Goal: Download file/media

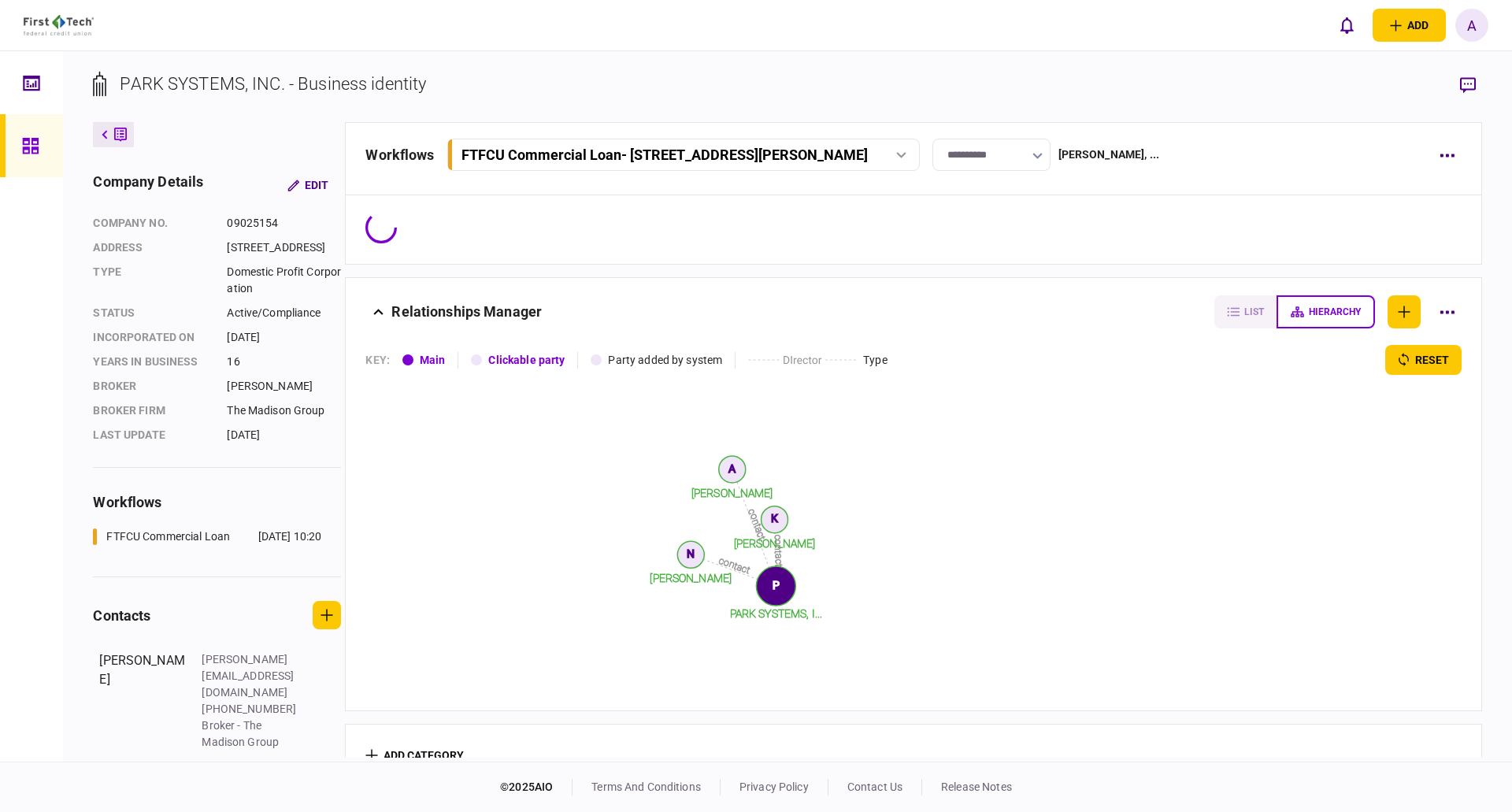
click at [26, 142] on icon at bounding box center [30, 146] width 17 height 18
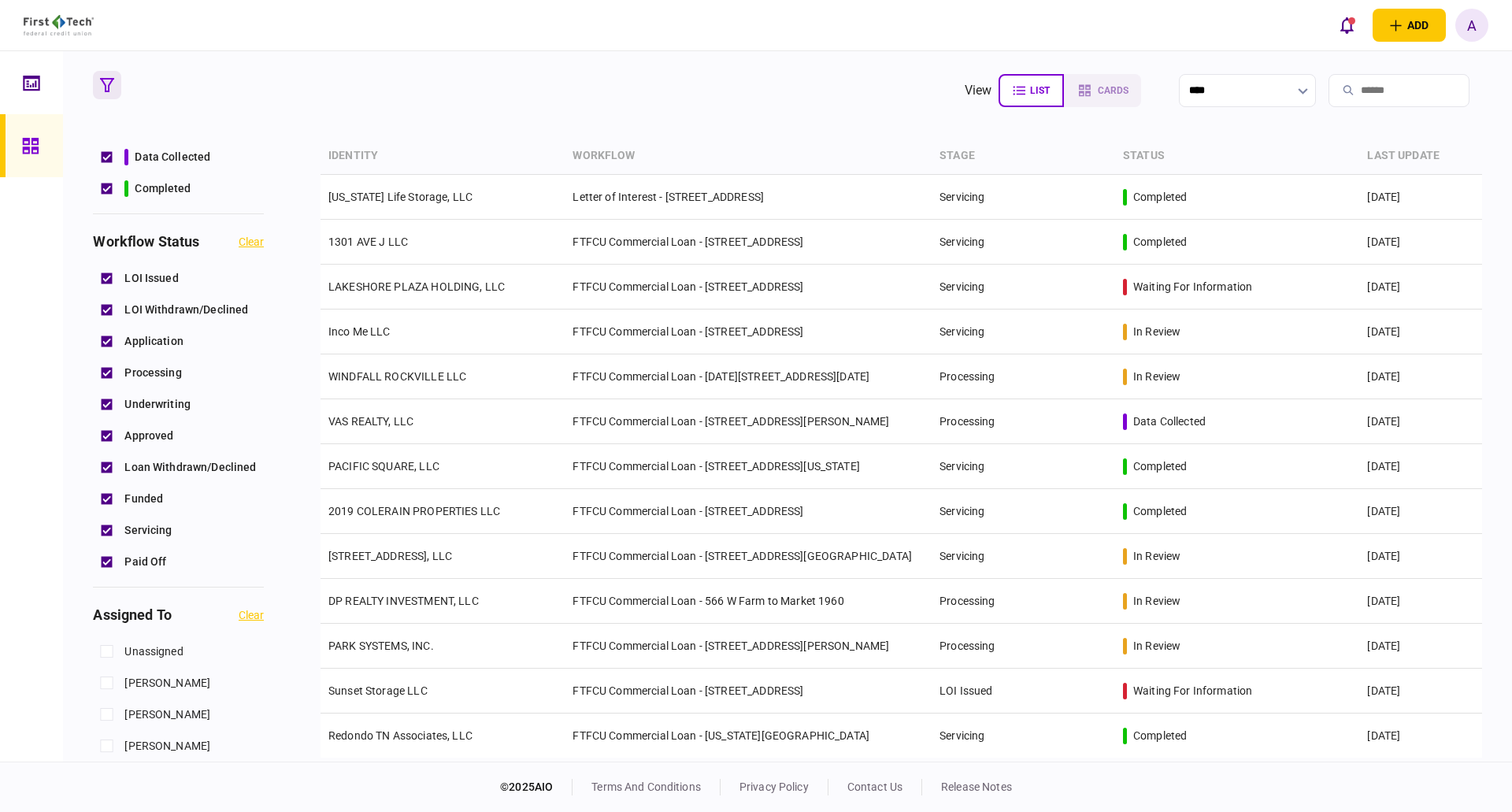
scroll to position [393, 0]
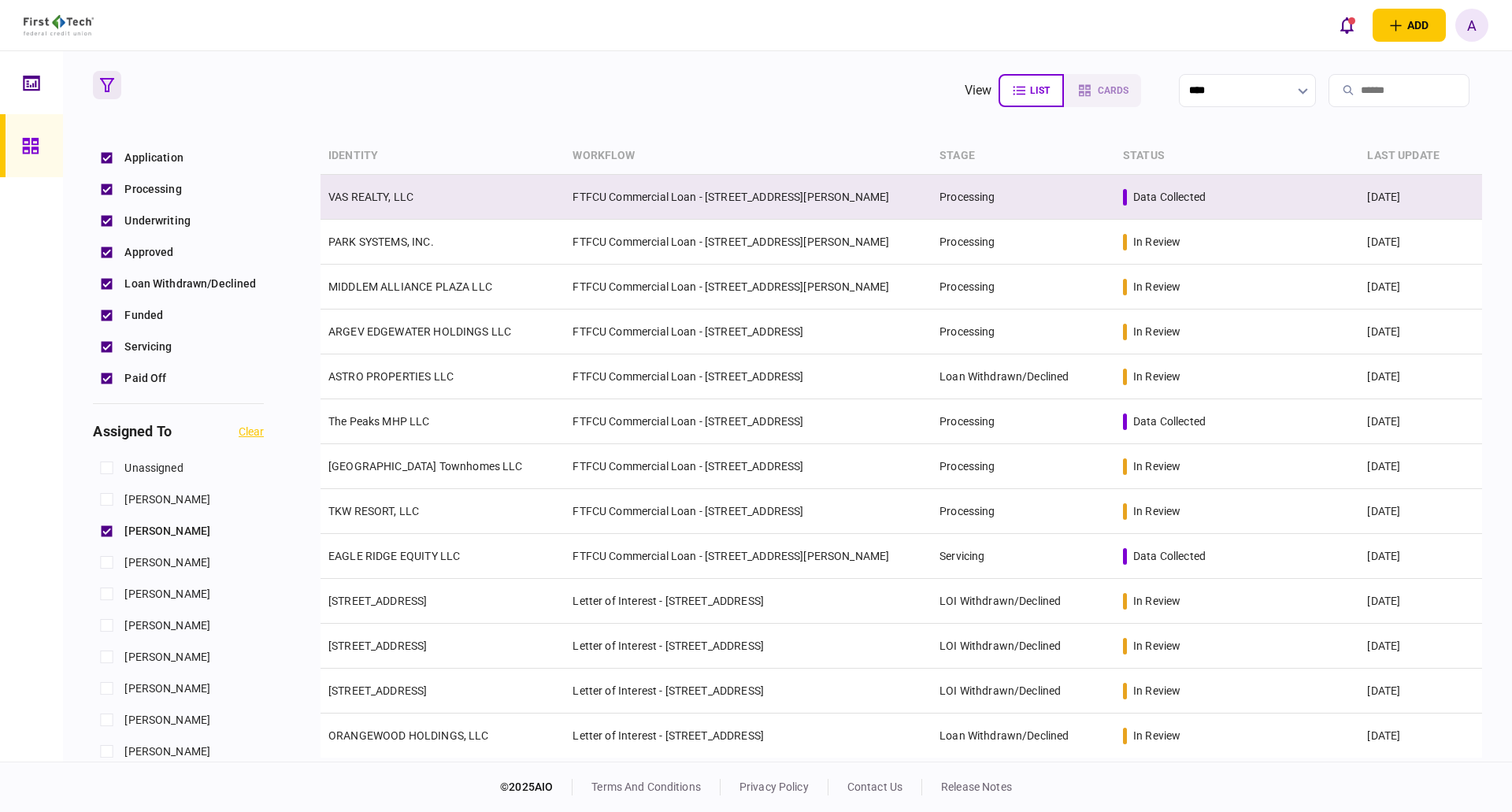
click at [386, 193] on link "VAS REALTY, LLC" at bounding box center [372, 196] width 85 height 12
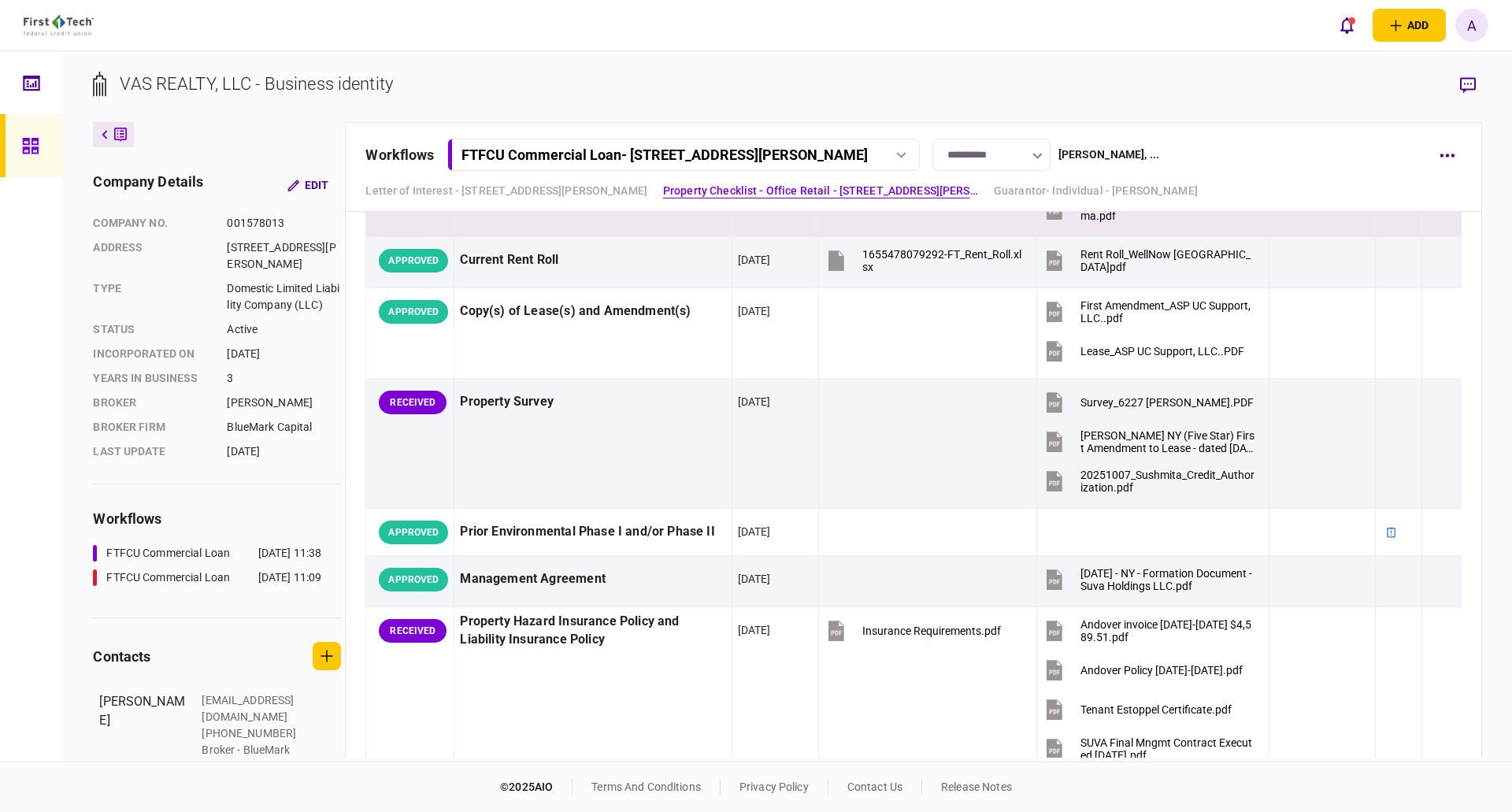
scroll to position [1653, 0]
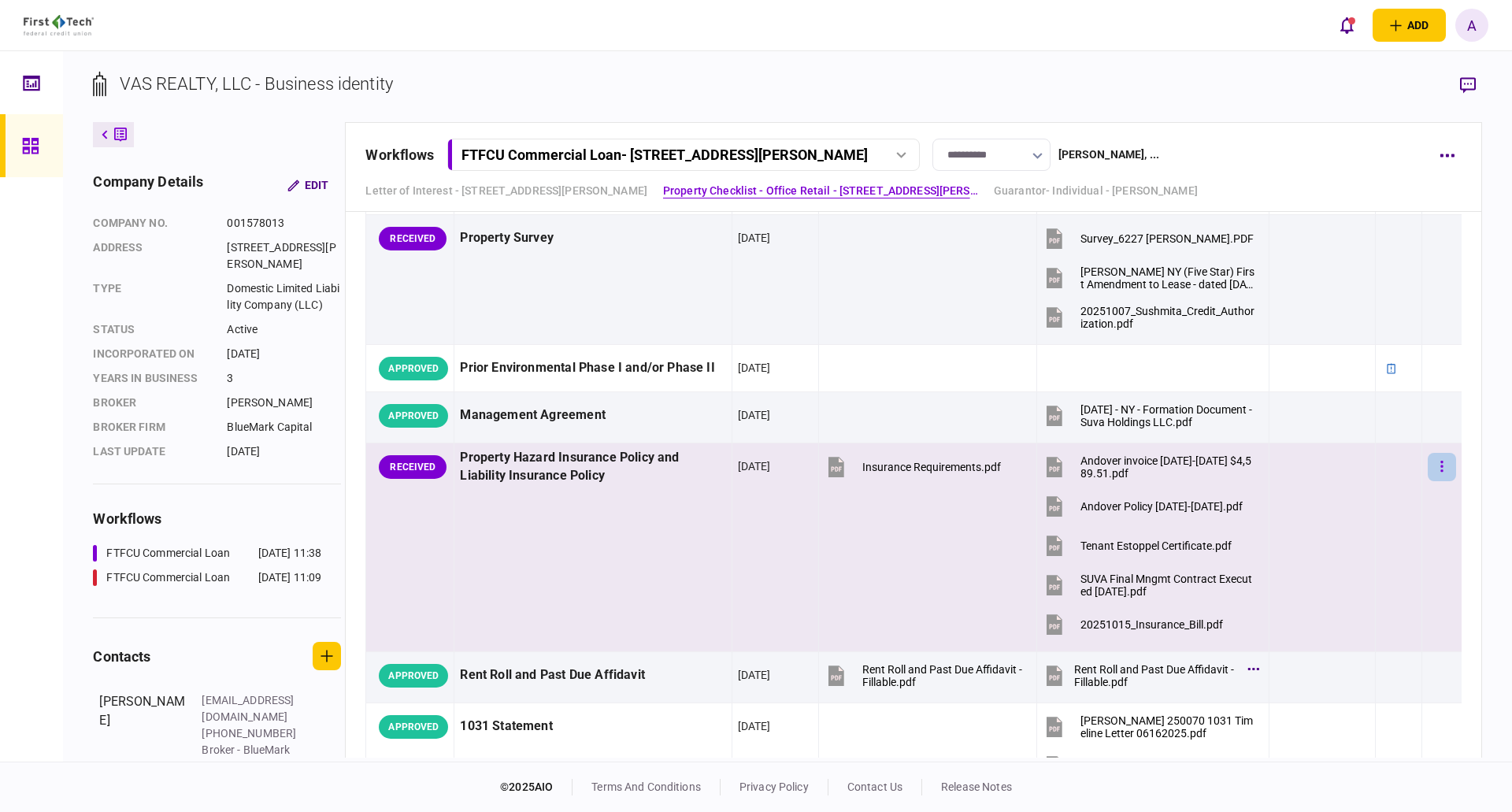
click at [1441, 467] on icon "button" at bounding box center [1442, 466] width 2 height 11
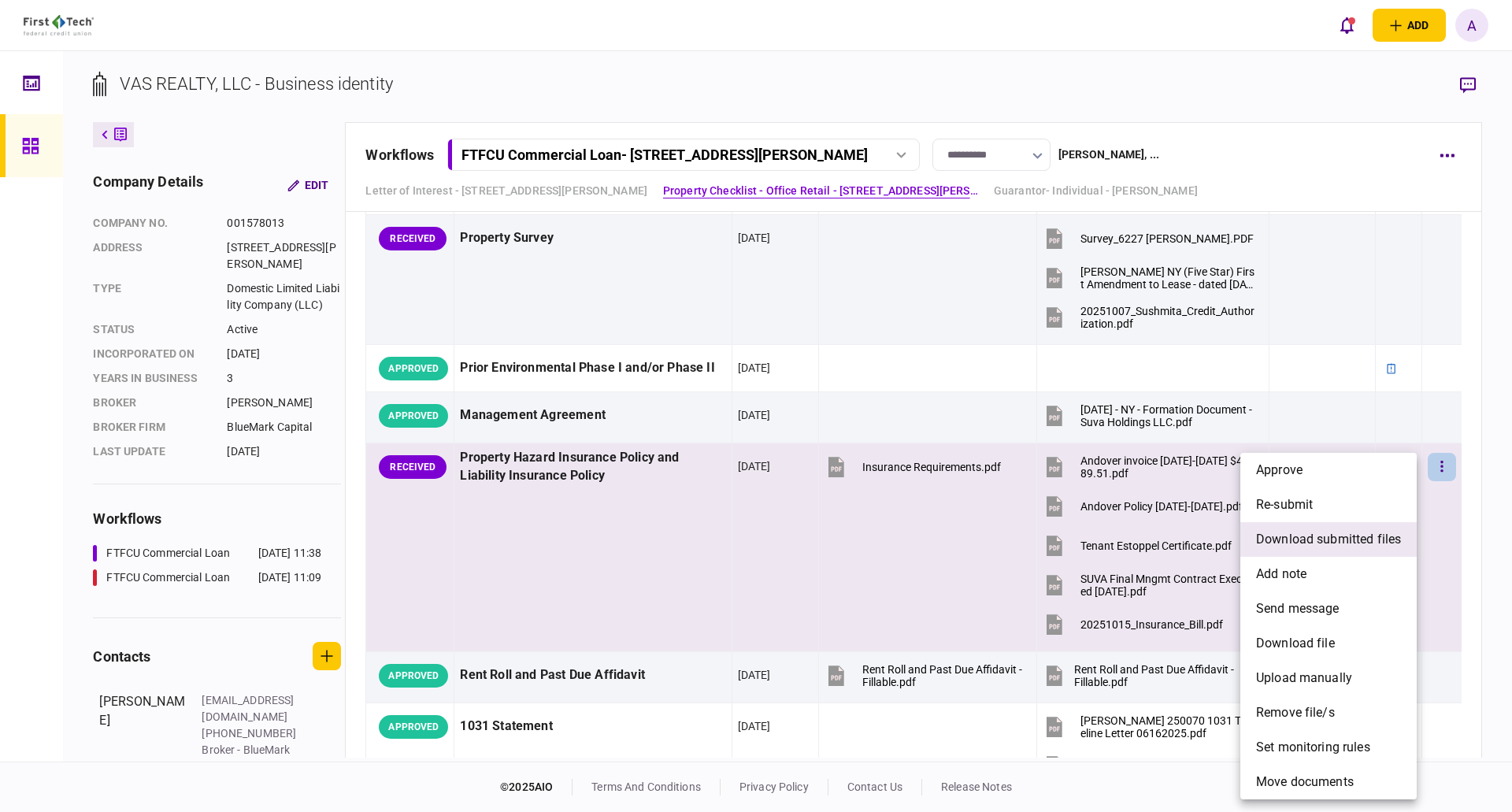
click at [1351, 539] on span "download submitted files" at bounding box center [1328, 539] width 145 height 19
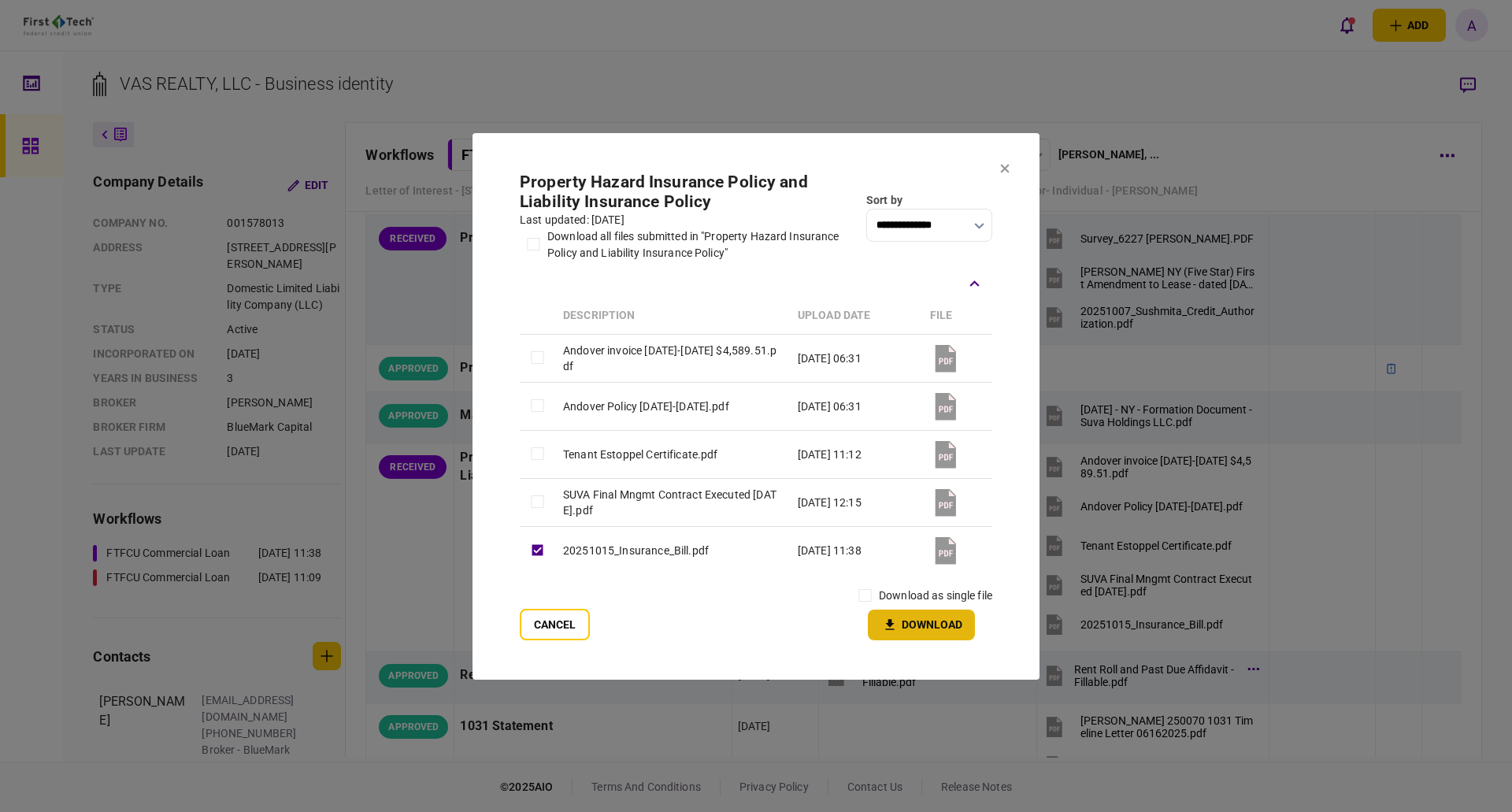
click at [932, 629] on button "Download" at bounding box center [921, 624] width 107 height 30
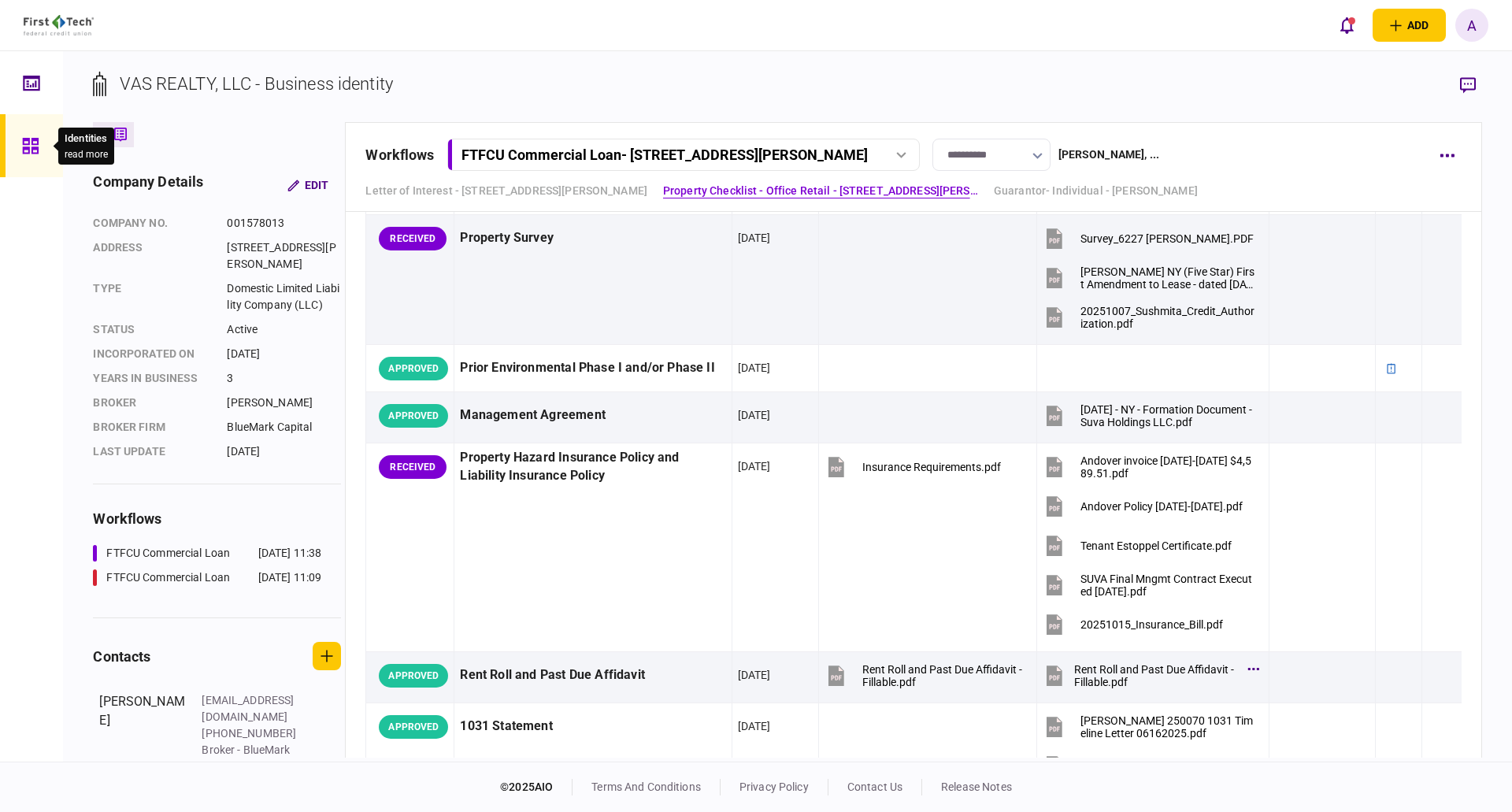
click at [38, 150] on icon at bounding box center [29, 145] width 16 height 16
